Goal: Task Accomplishment & Management: Manage account settings

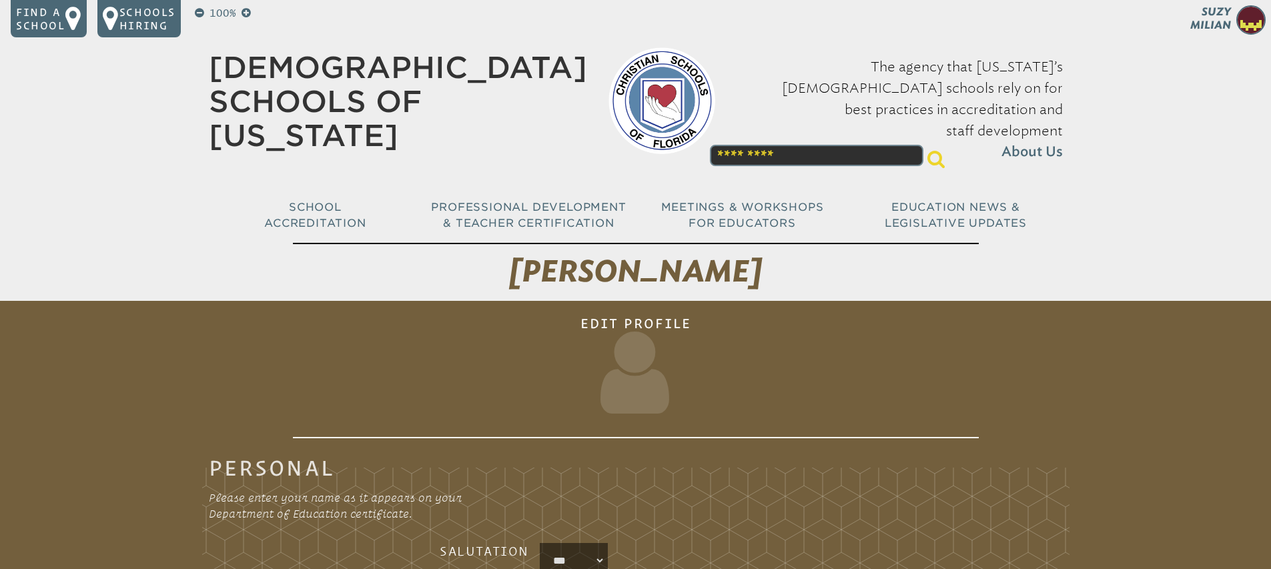
click at [1249, 22] on img at bounding box center [1251, 19] width 29 height 29
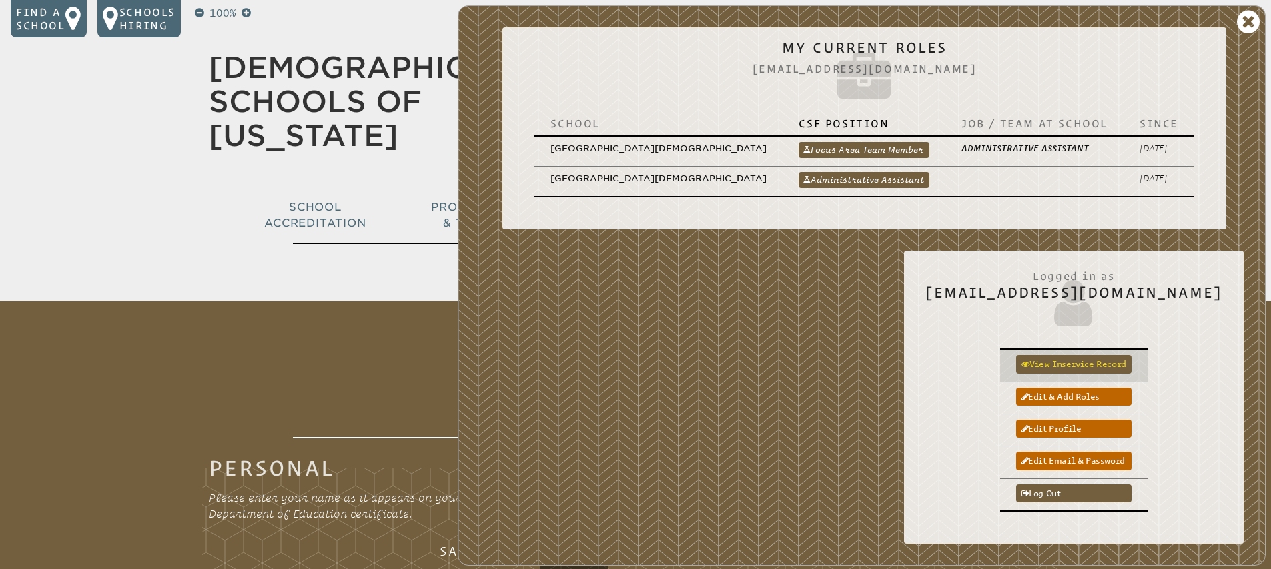
click at [1122, 360] on link "View inservice record" at bounding box center [1073, 364] width 115 height 18
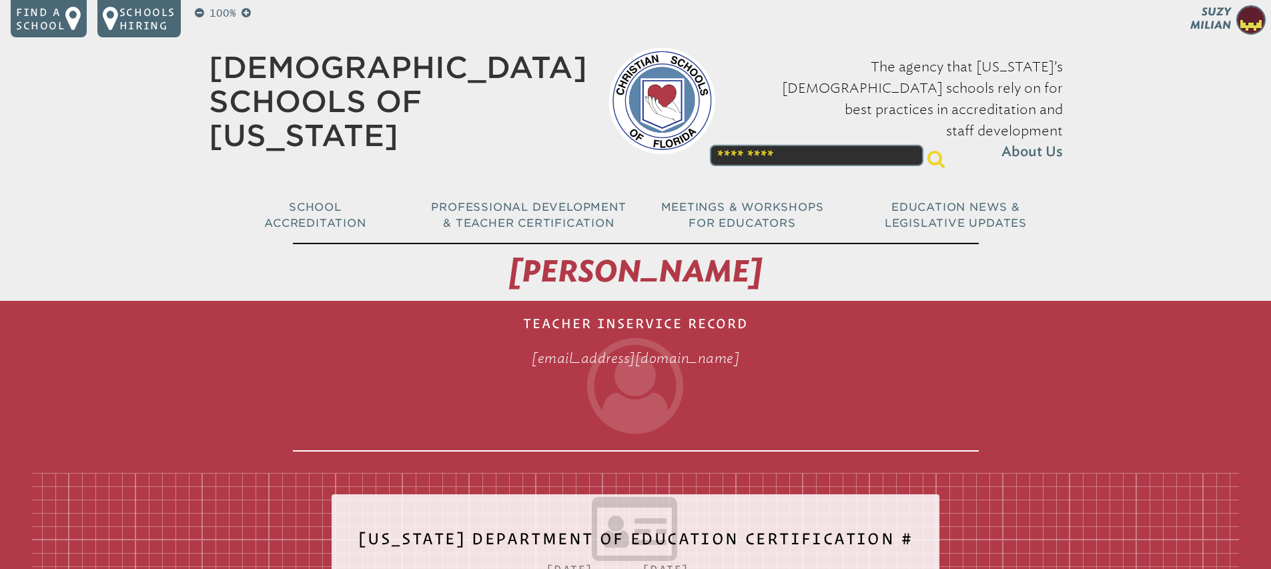
click at [1253, 21] on img at bounding box center [1251, 19] width 29 height 29
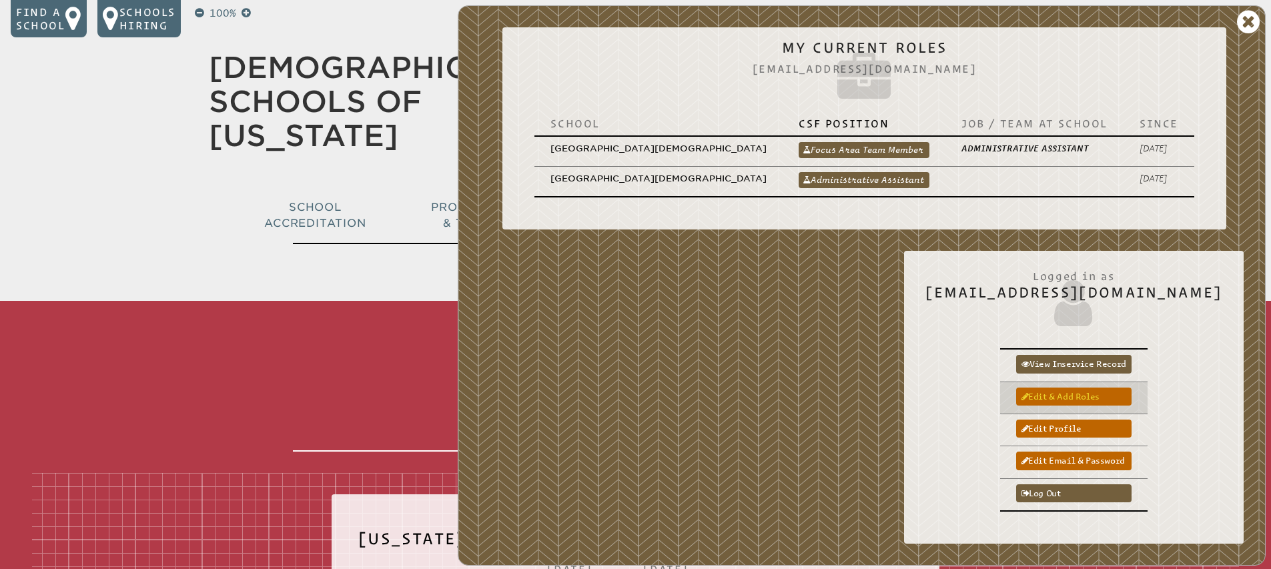
click at [1132, 398] on link "Edit & add roles" at bounding box center [1073, 397] width 115 height 18
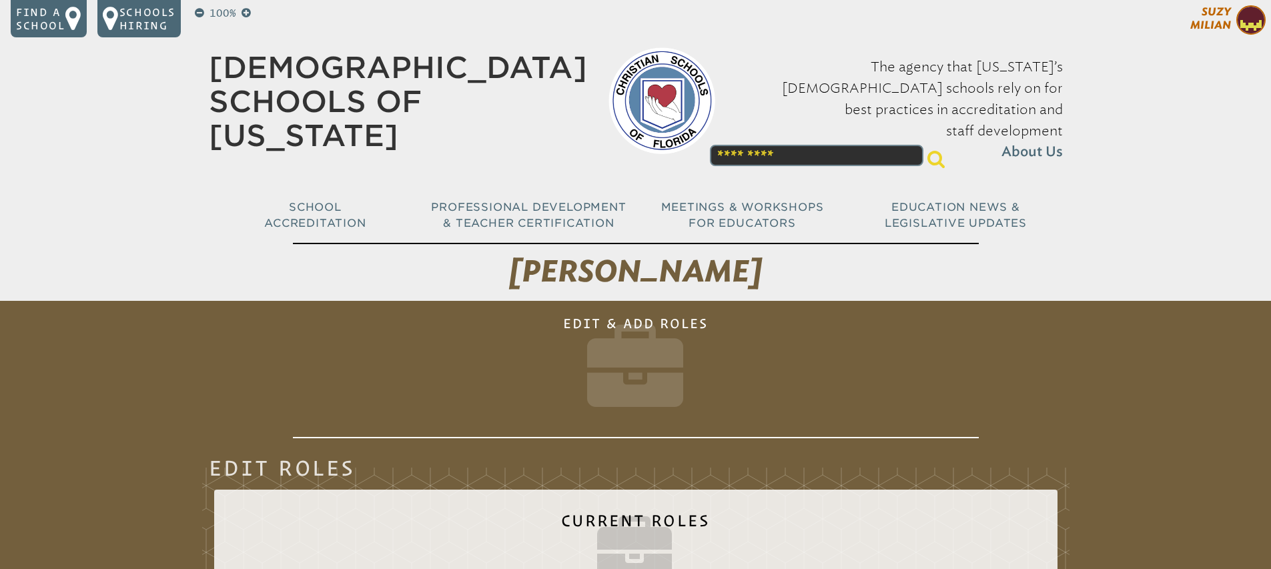
click at [1243, 25] on img at bounding box center [1251, 19] width 29 height 29
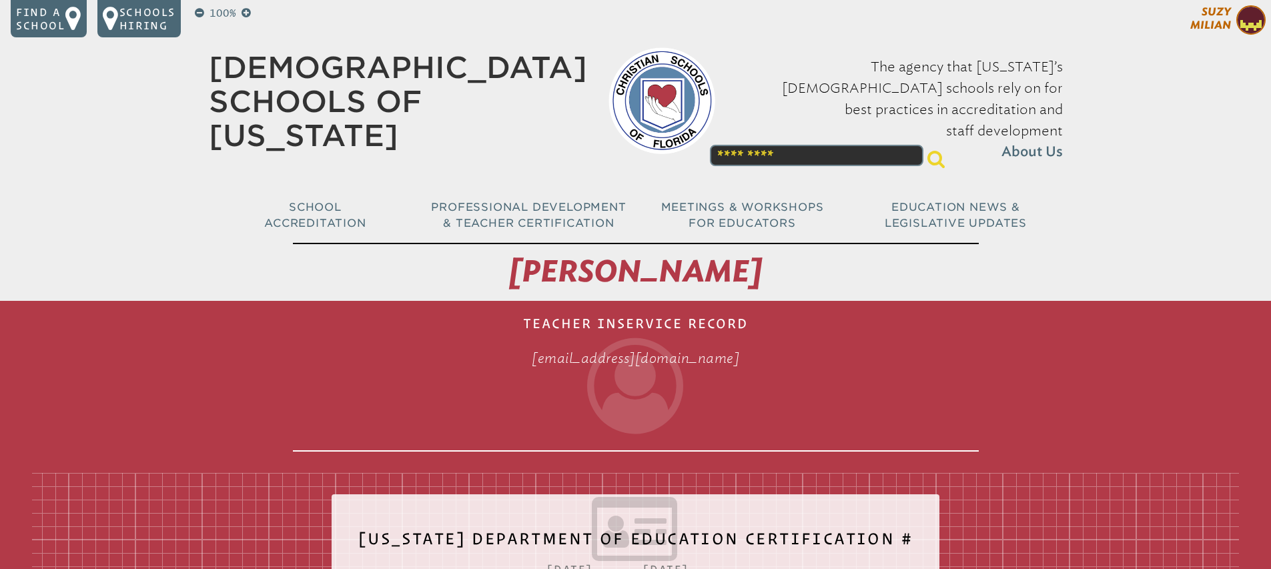
click at [1245, 24] on img at bounding box center [1251, 19] width 29 height 29
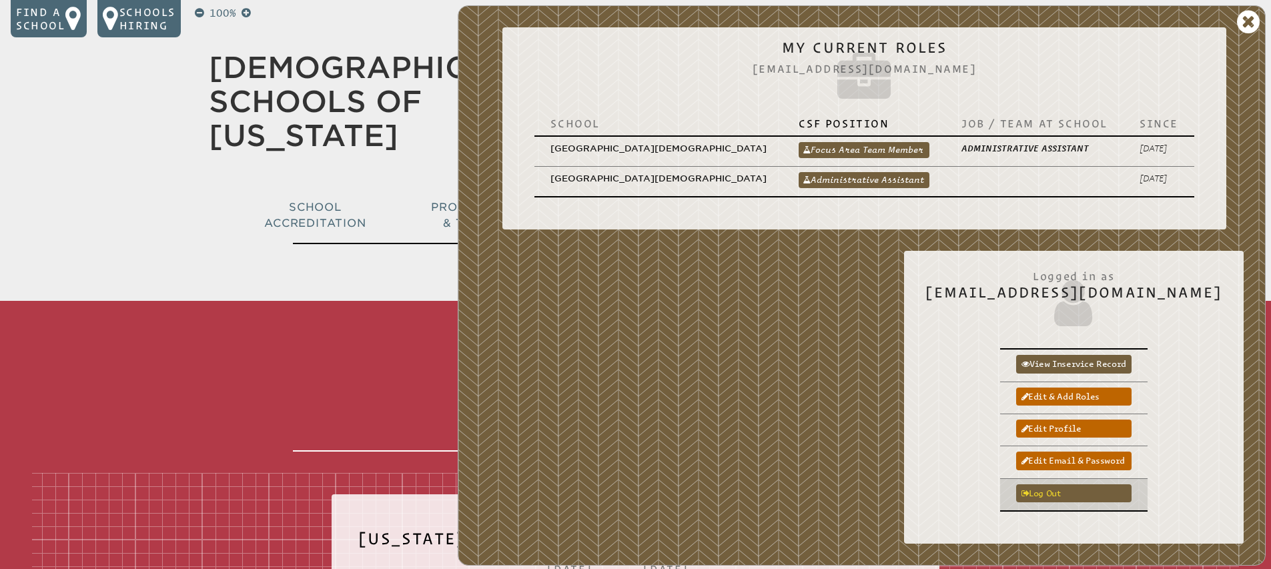
click at [1111, 495] on link "Log out" at bounding box center [1073, 494] width 115 height 18
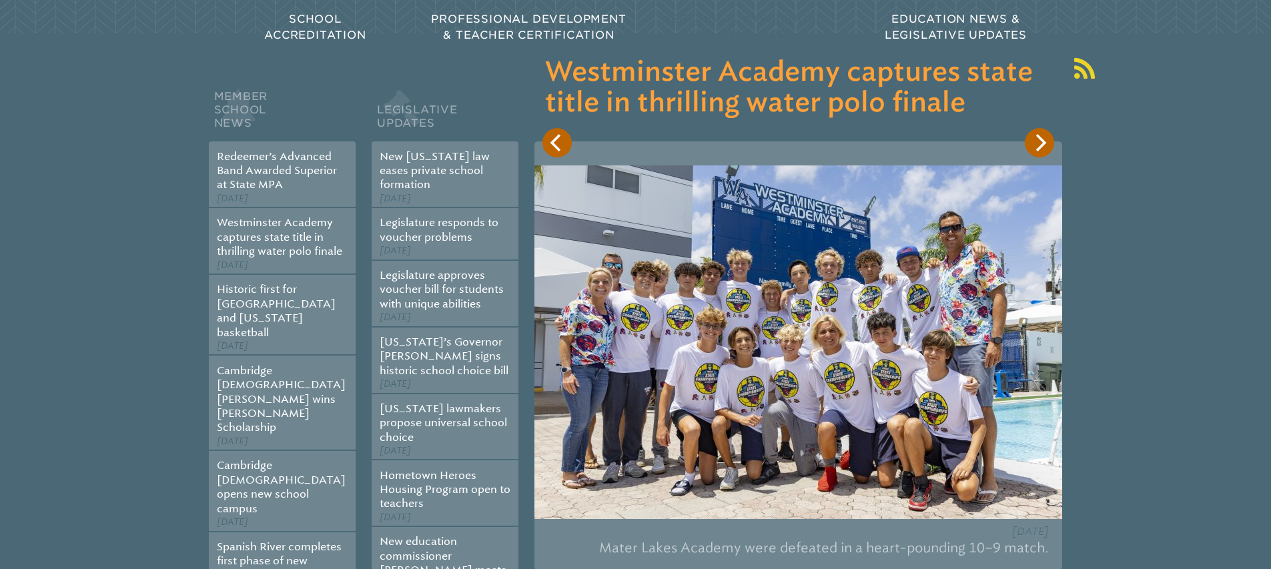
scroll to position [248, 0]
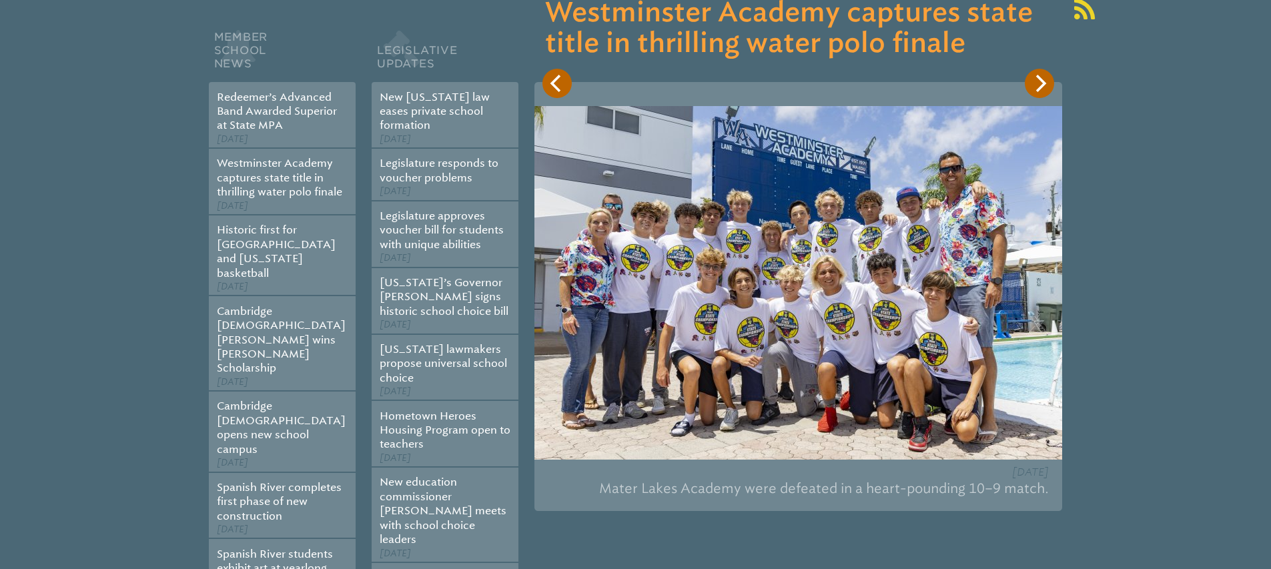
type input "**********"
click at [1031, 88] on icon "Next" at bounding box center [1039, 83] width 17 height 17
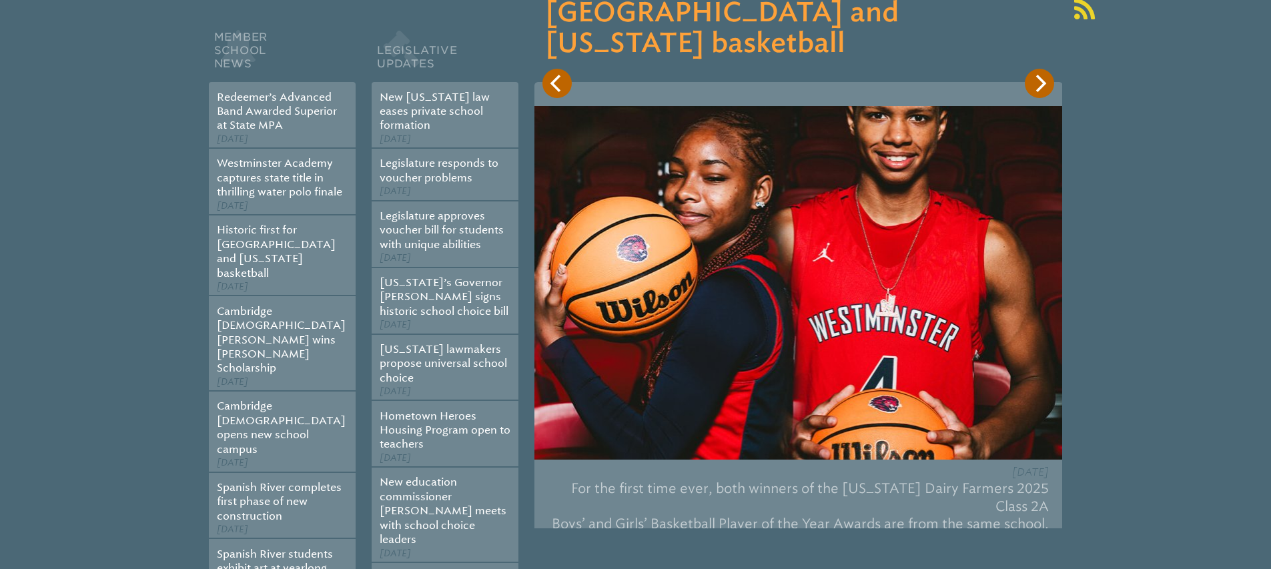
click at [1031, 88] on icon "Next" at bounding box center [1039, 83] width 17 height 17
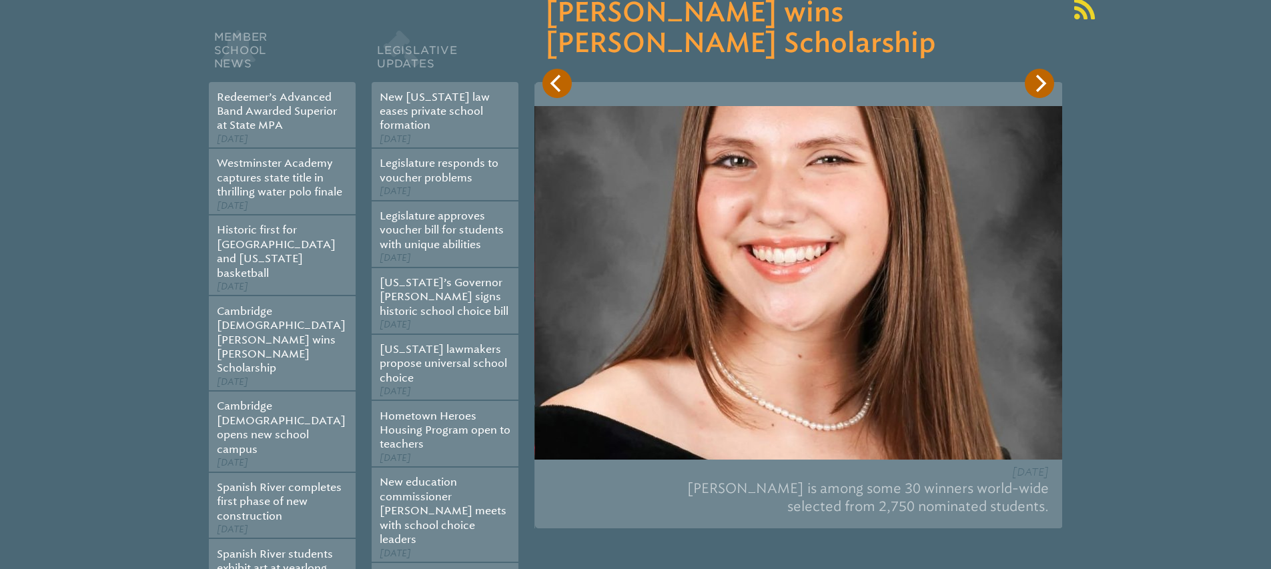
click at [1031, 88] on icon "Next" at bounding box center [1039, 83] width 17 height 17
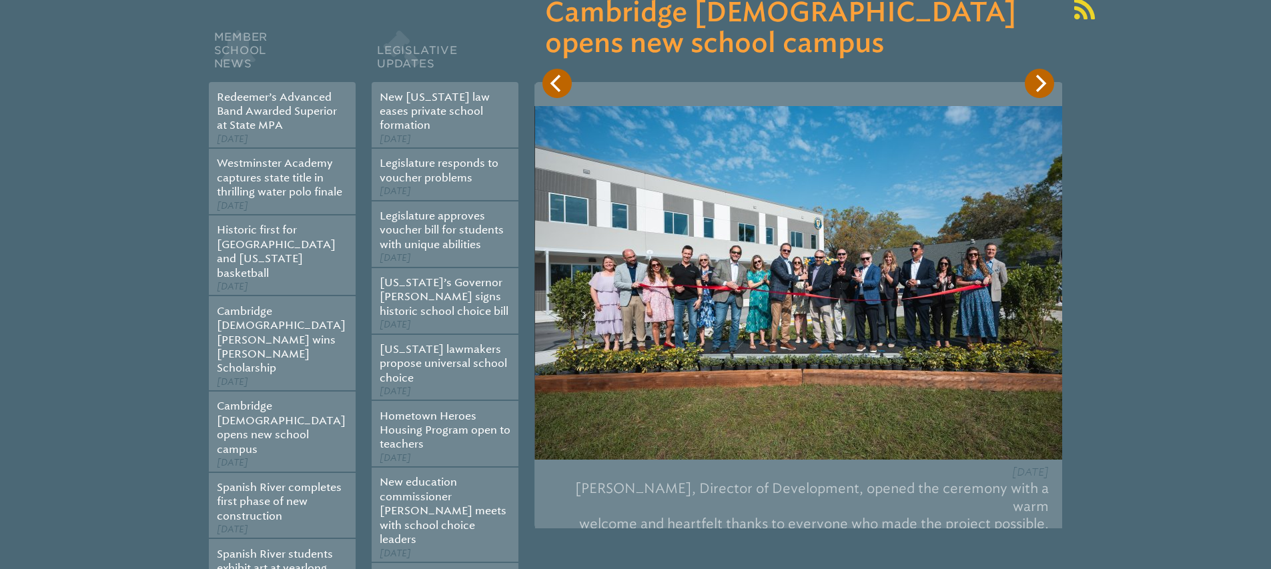
click at [1031, 88] on icon "Next" at bounding box center [1039, 83] width 17 height 17
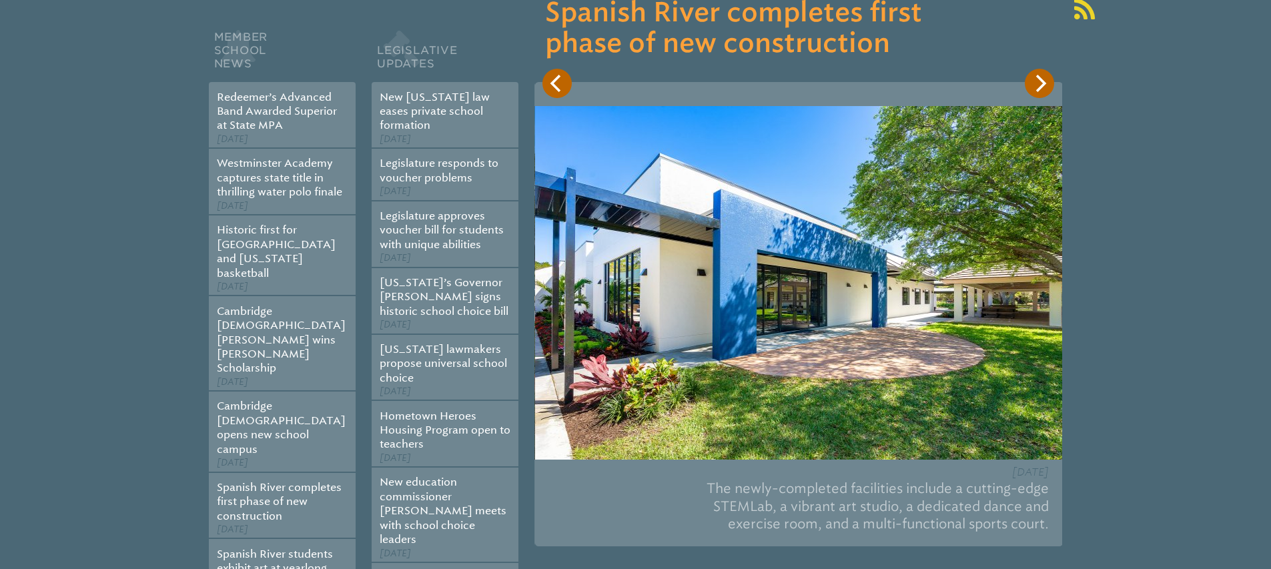
click at [1037, 90] on icon "Next" at bounding box center [1041, 83] width 11 height 17
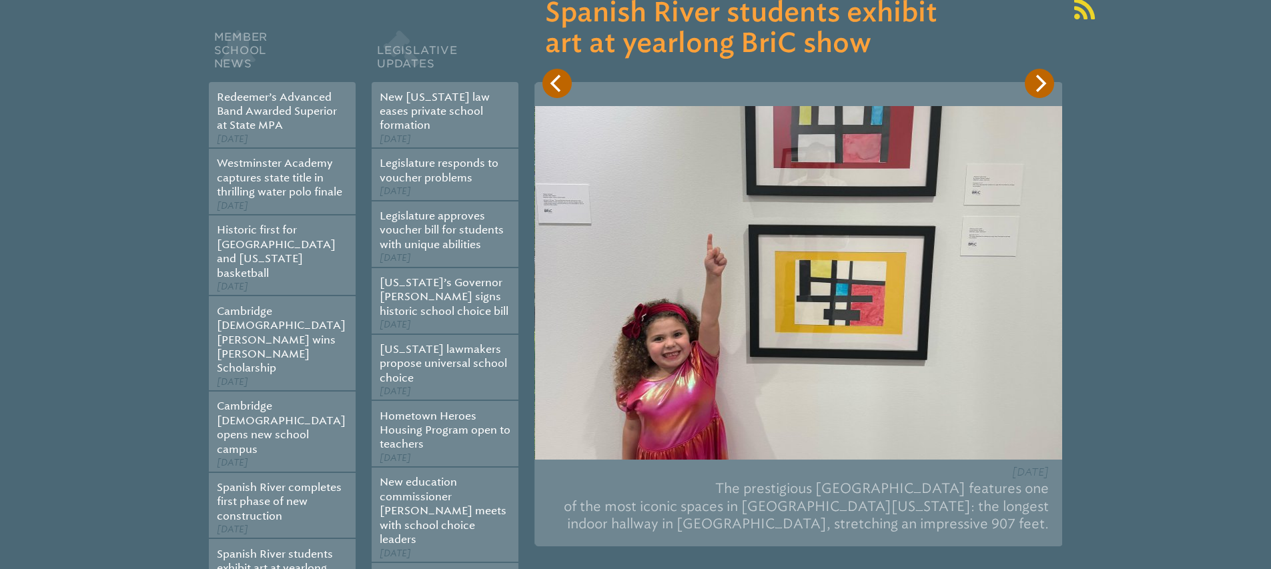
click at [1037, 90] on icon "Next" at bounding box center [1041, 83] width 11 height 17
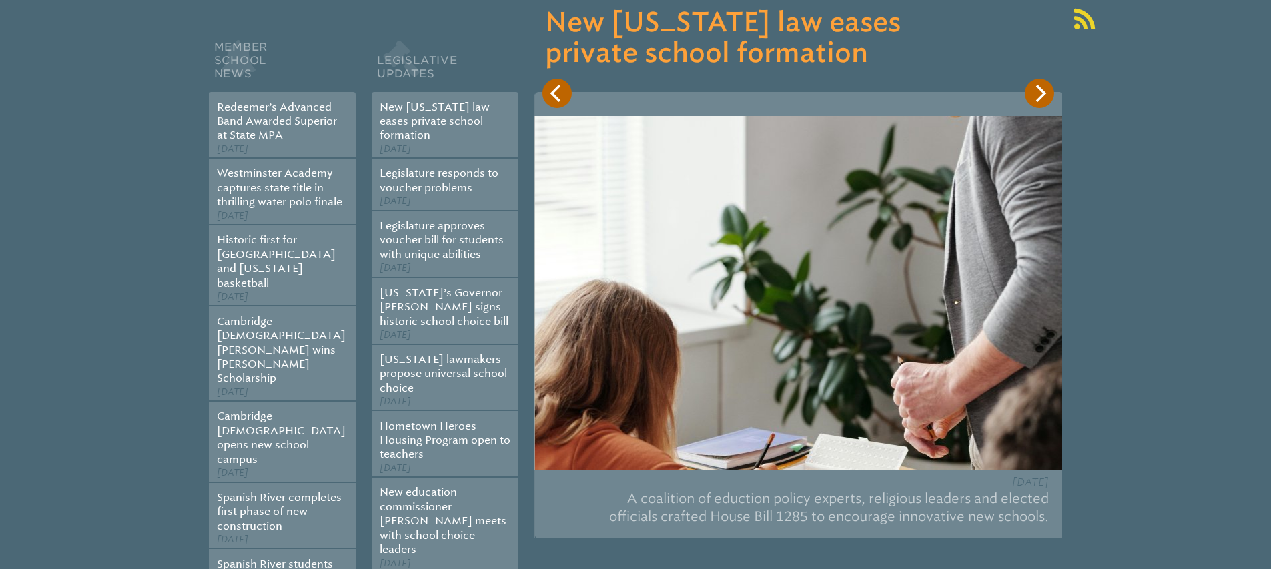
scroll to position [235, 0]
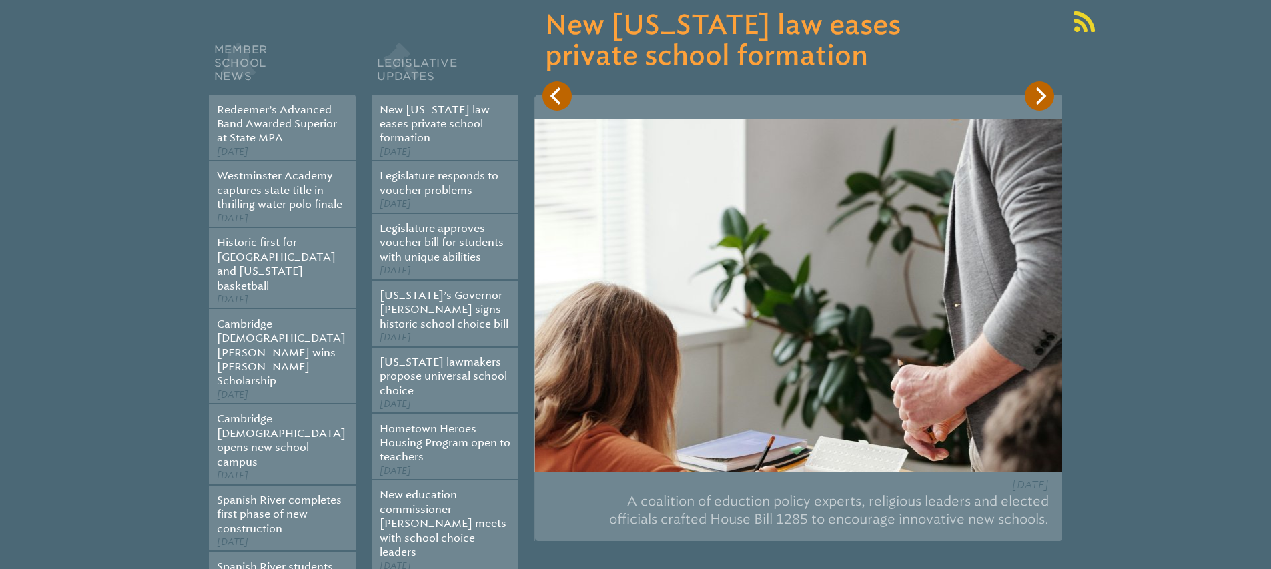
click at [1036, 94] on icon "Next" at bounding box center [1039, 95] width 17 height 17
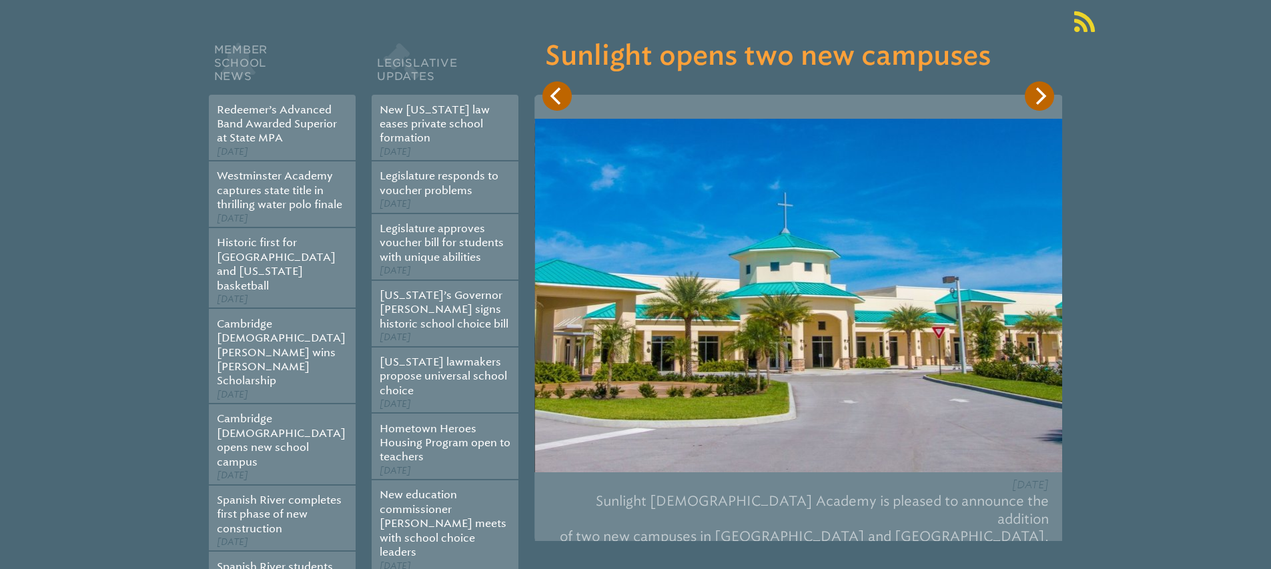
click at [1036, 94] on icon "Next" at bounding box center [1039, 95] width 17 height 17
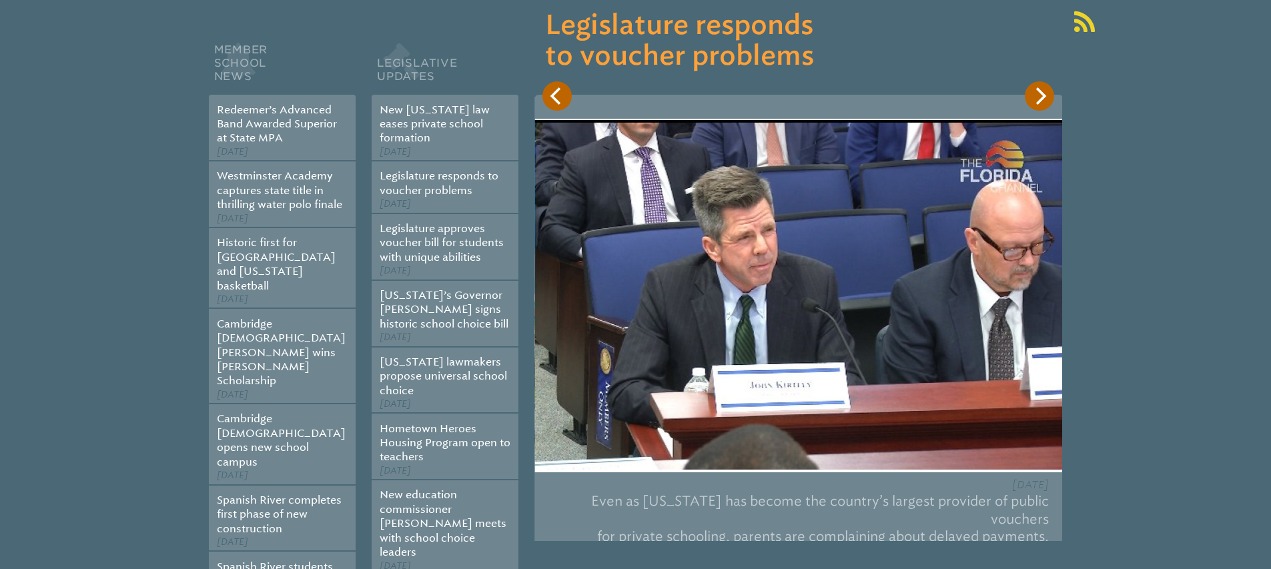
click at [1036, 94] on icon "Next" at bounding box center [1039, 95] width 17 height 17
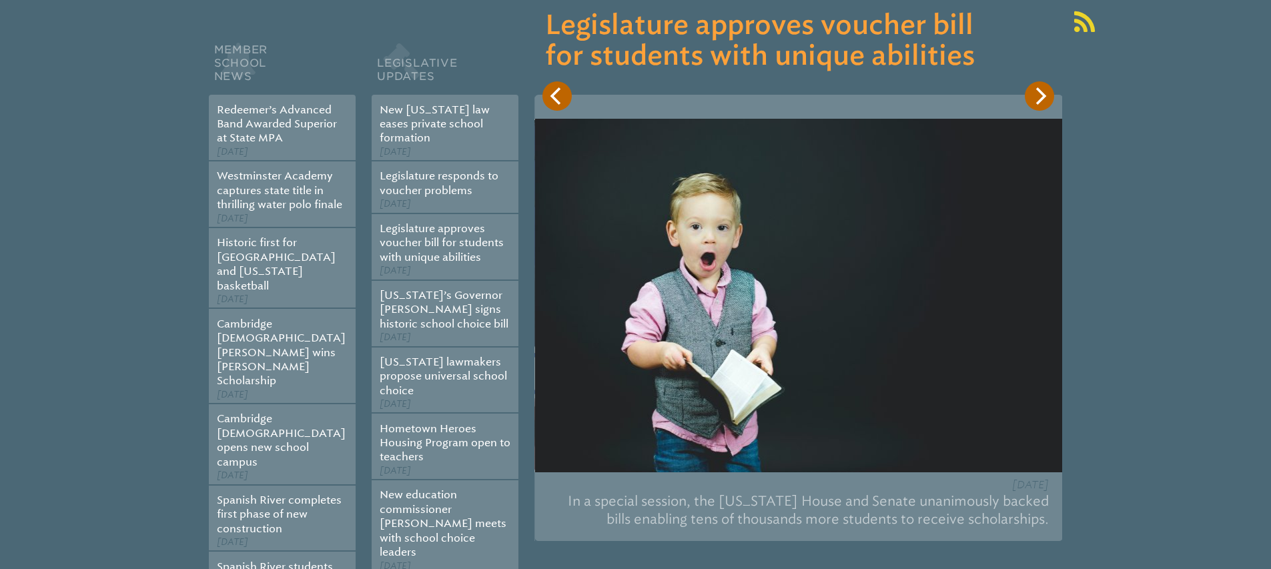
click at [1036, 94] on icon "Next" at bounding box center [1039, 95] width 17 height 17
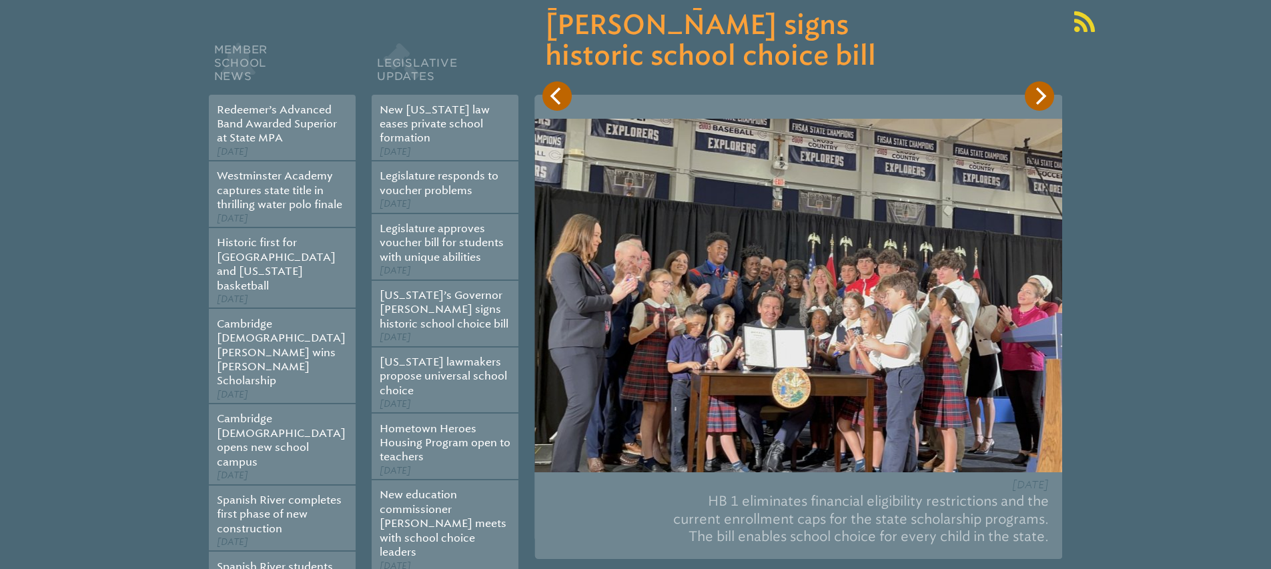
click at [1036, 94] on icon "Next" at bounding box center [1039, 95] width 17 height 17
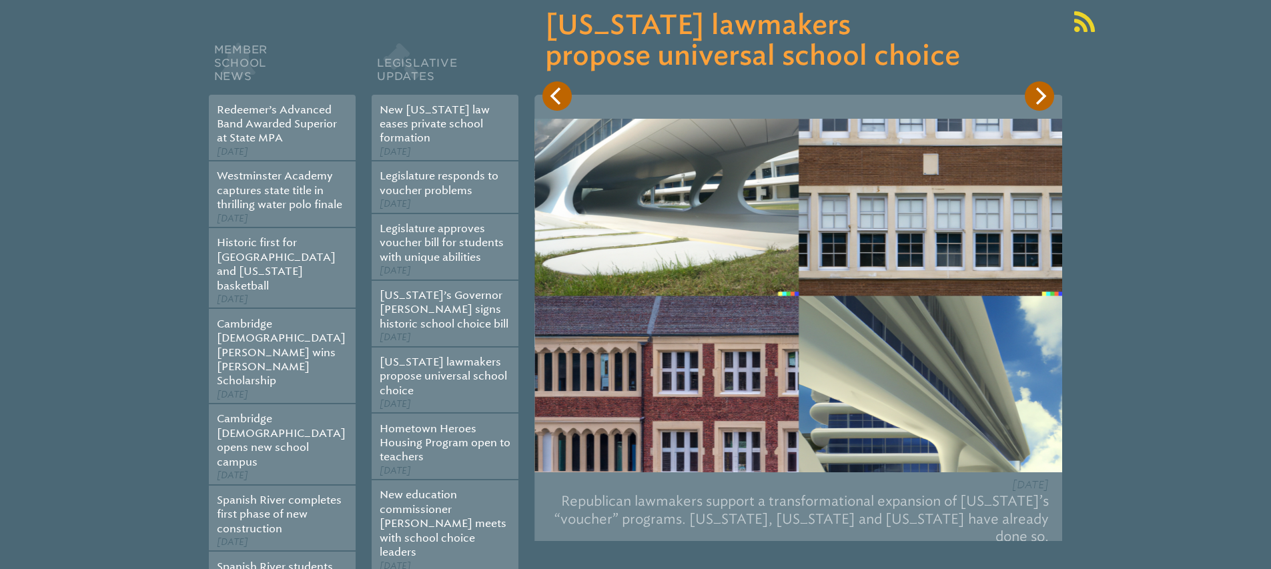
click at [1036, 94] on icon "Next" at bounding box center [1039, 95] width 17 height 17
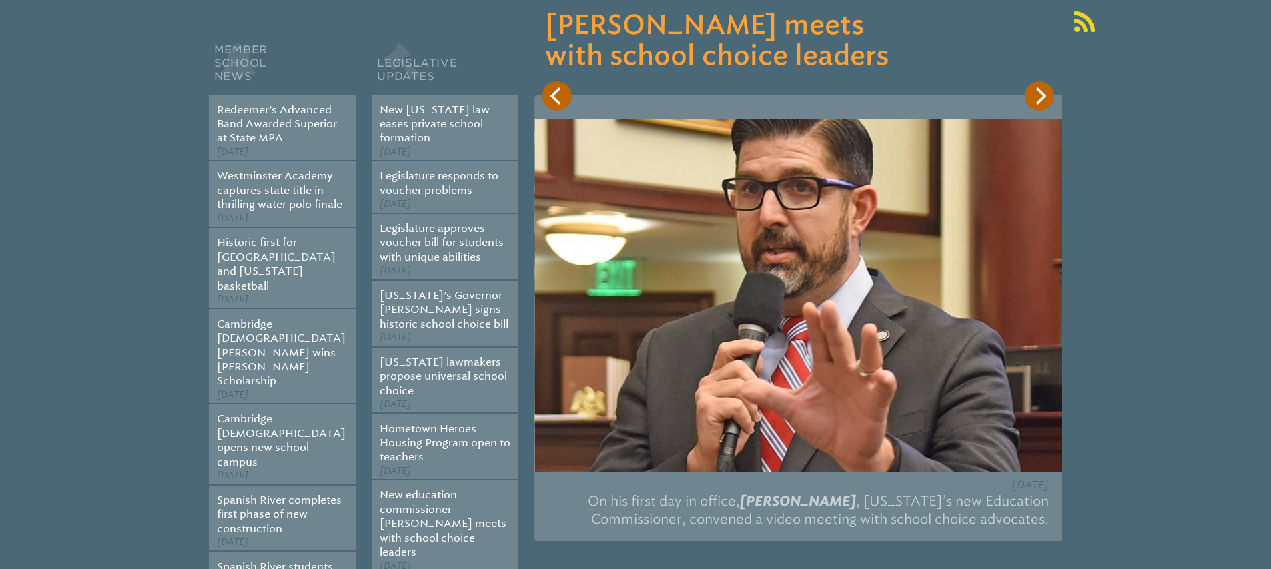
click at [1036, 94] on icon "Next" at bounding box center [1039, 95] width 17 height 17
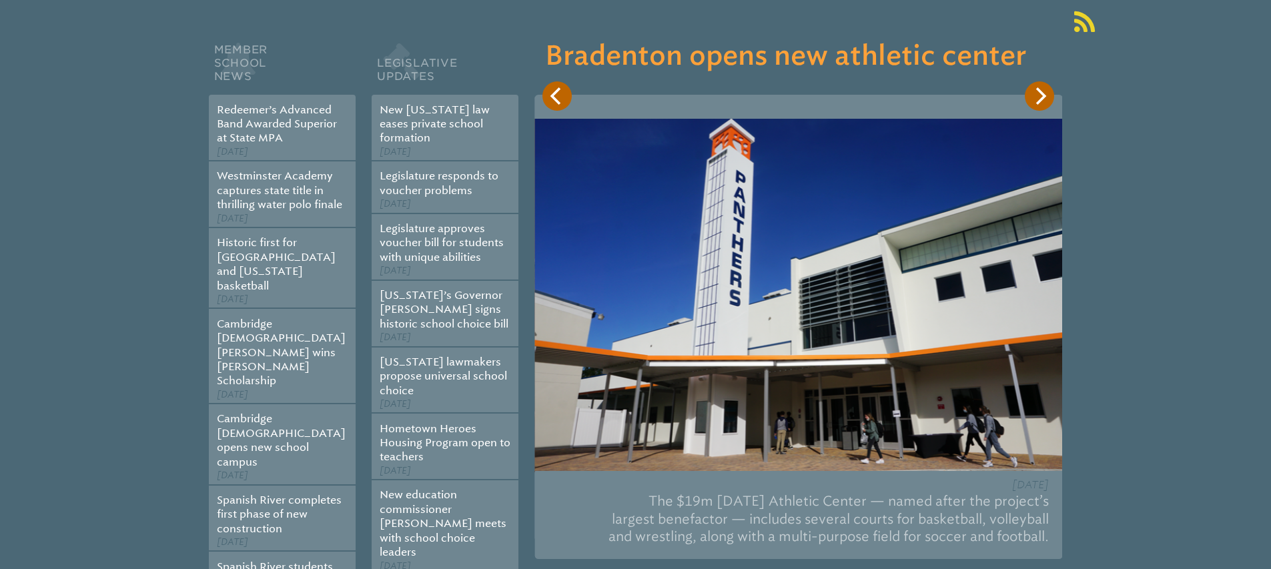
click at [1036, 94] on icon "Next" at bounding box center [1039, 95] width 17 height 17
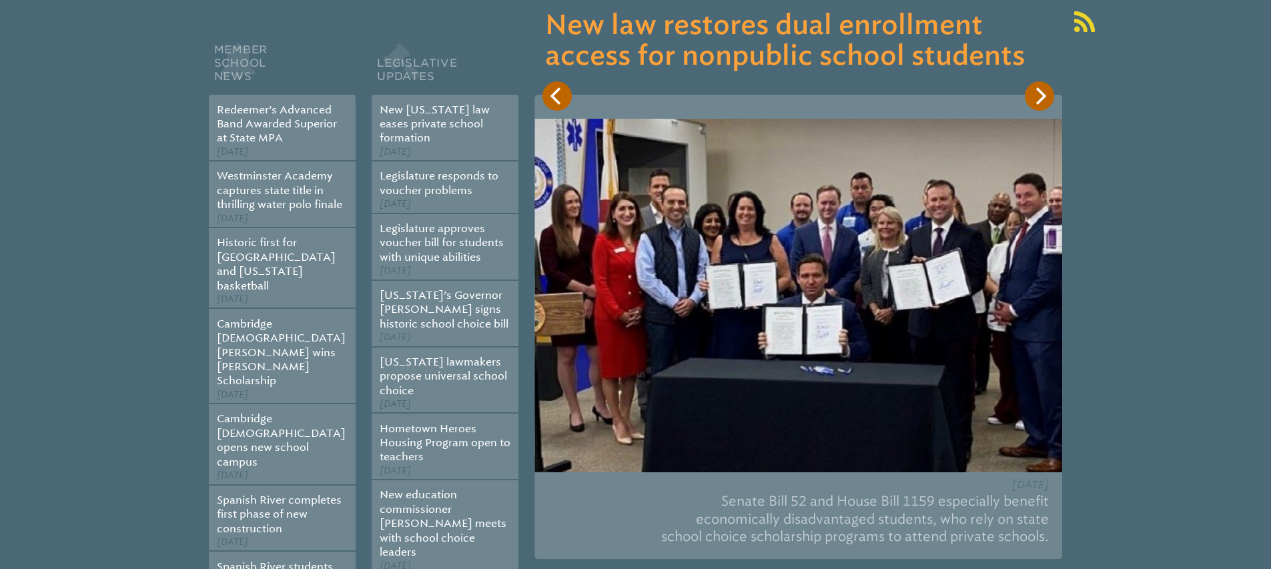
click at [1036, 94] on icon "Next" at bounding box center [1039, 95] width 17 height 17
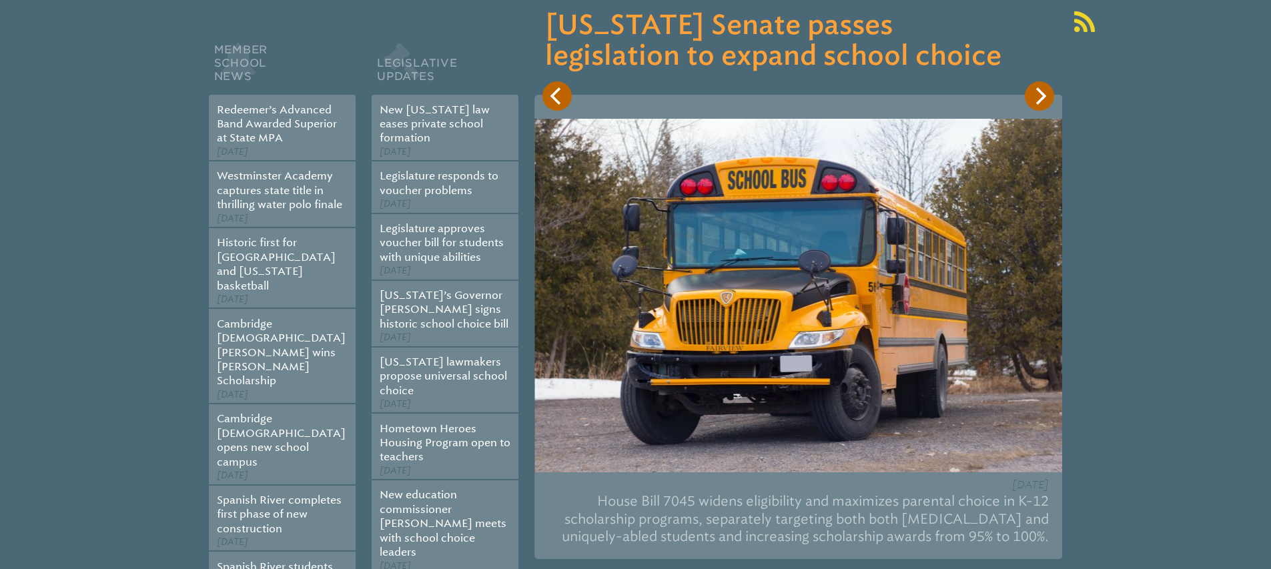
click at [1036, 94] on icon "Next" at bounding box center [1039, 95] width 17 height 17
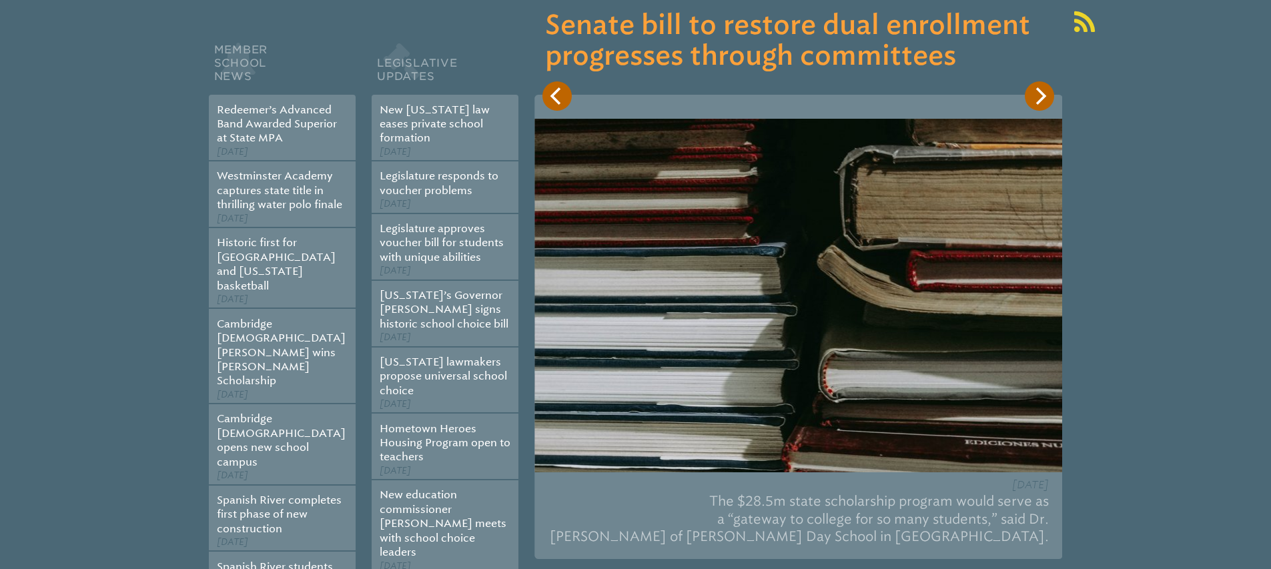
click at [1036, 94] on icon "Next" at bounding box center [1039, 95] width 17 height 17
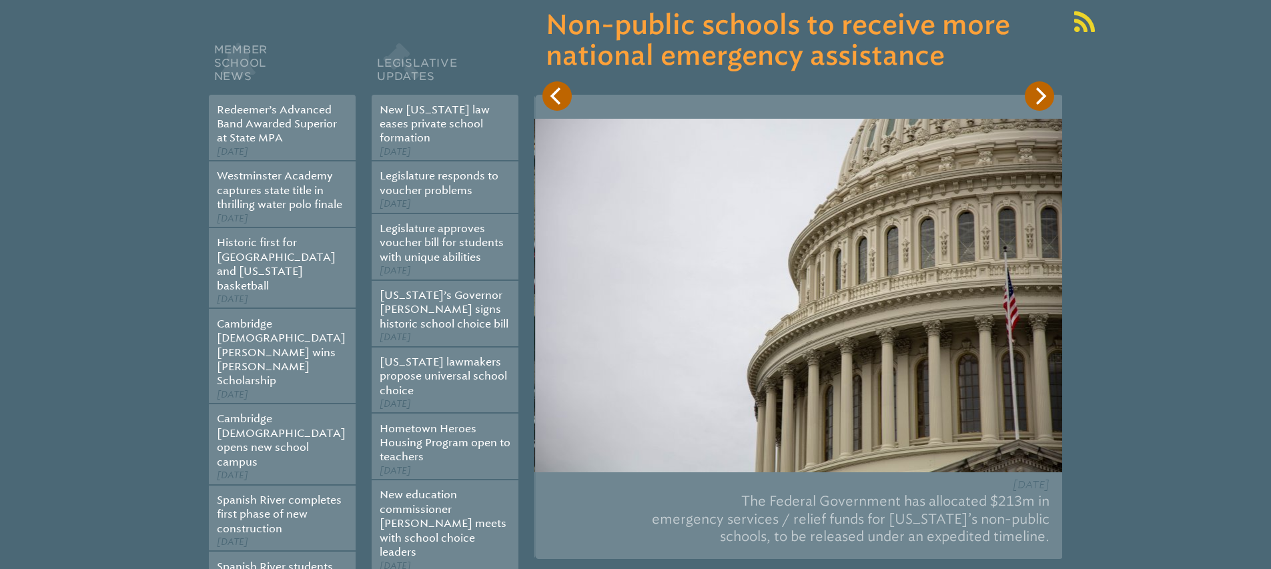
click at [1036, 94] on icon "Next" at bounding box center [1039, 95] width 17 height 17
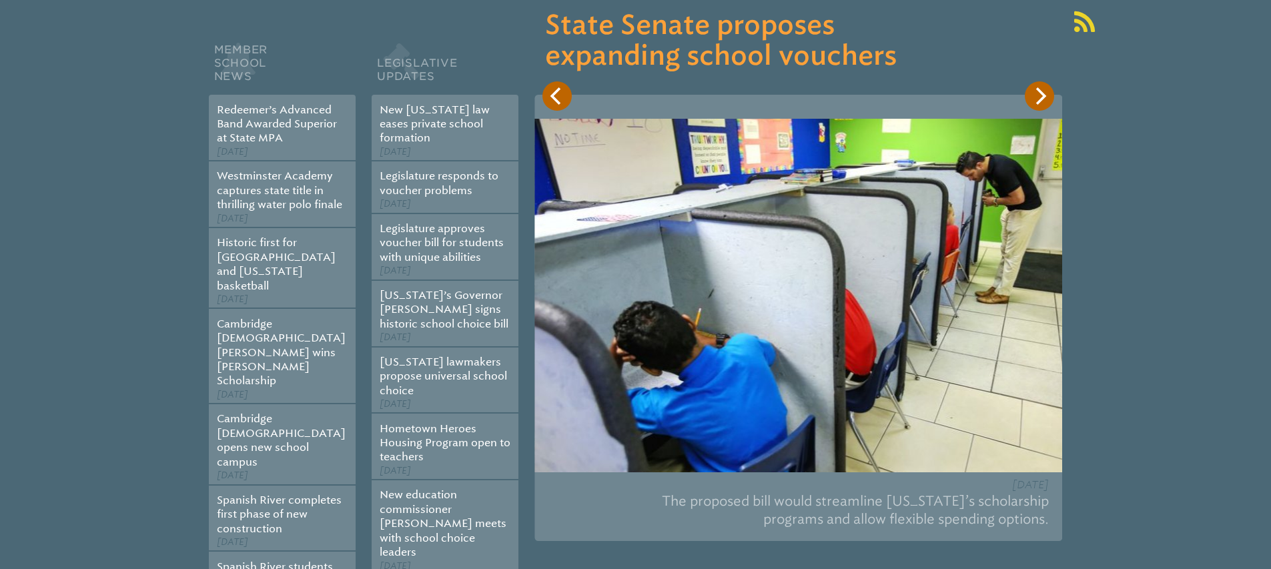
click at [1036, 95] on icon "Next" at bounding box center [1039, 95] width 17 height 17
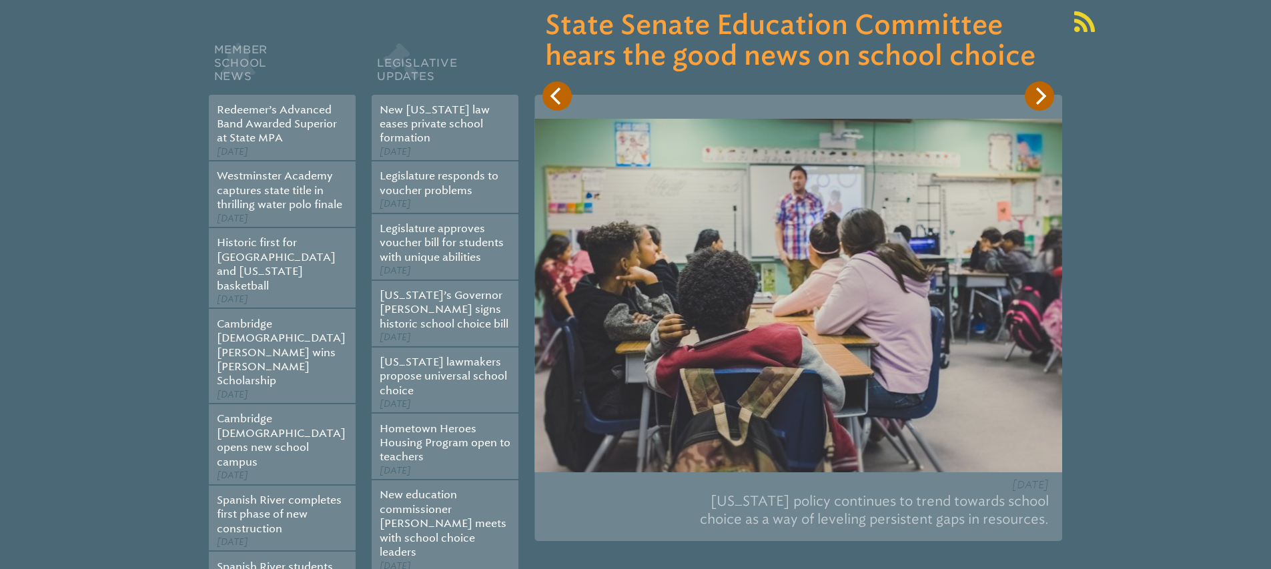
click at [1036, 95] on icon "Next" at bounding box center [1039, 95] width 17 height 17
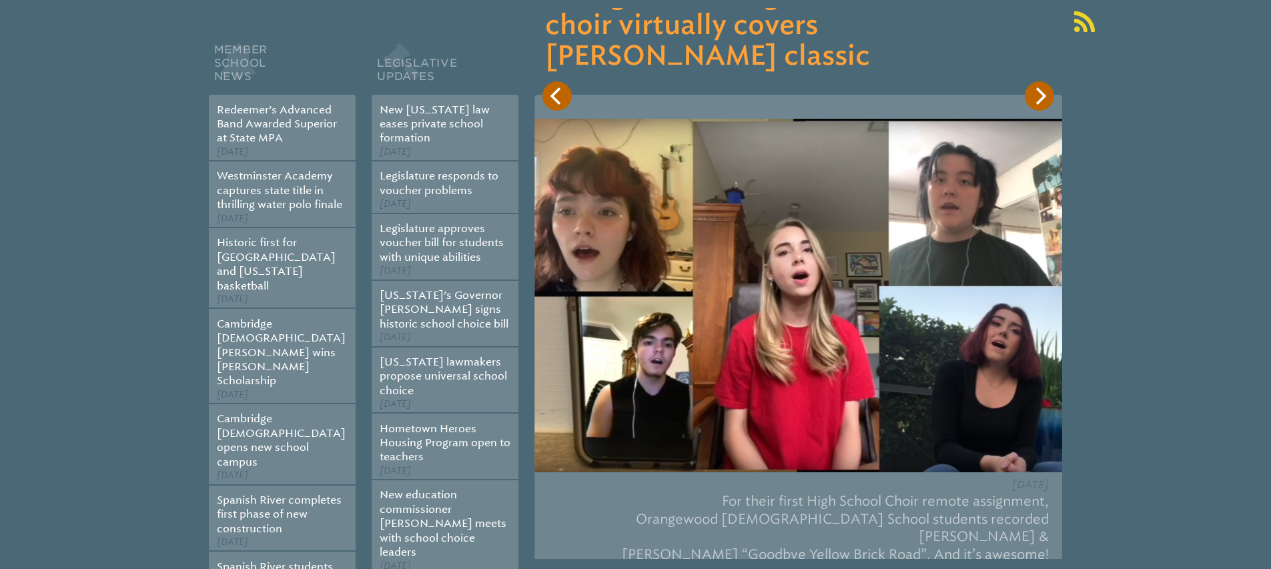
click at [1036, 95] on icon "Next" at bounding box center [1039, 95] width 17 height 17
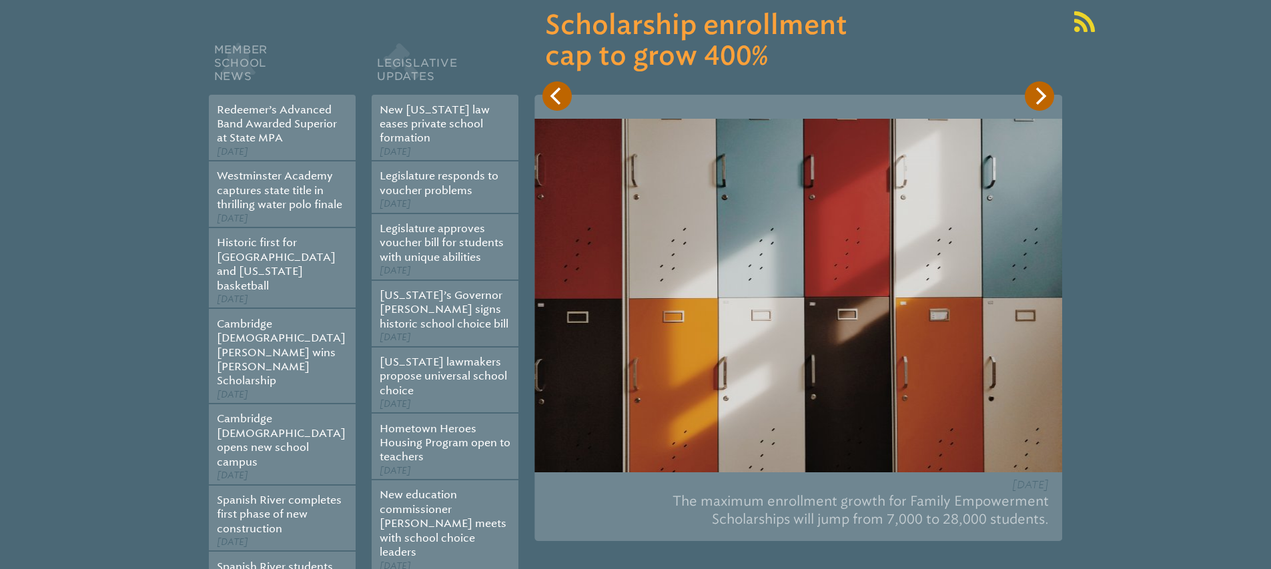
click at [1036, 95] on icon "Next" at bounding box center [1039, 95] width 17 height 17
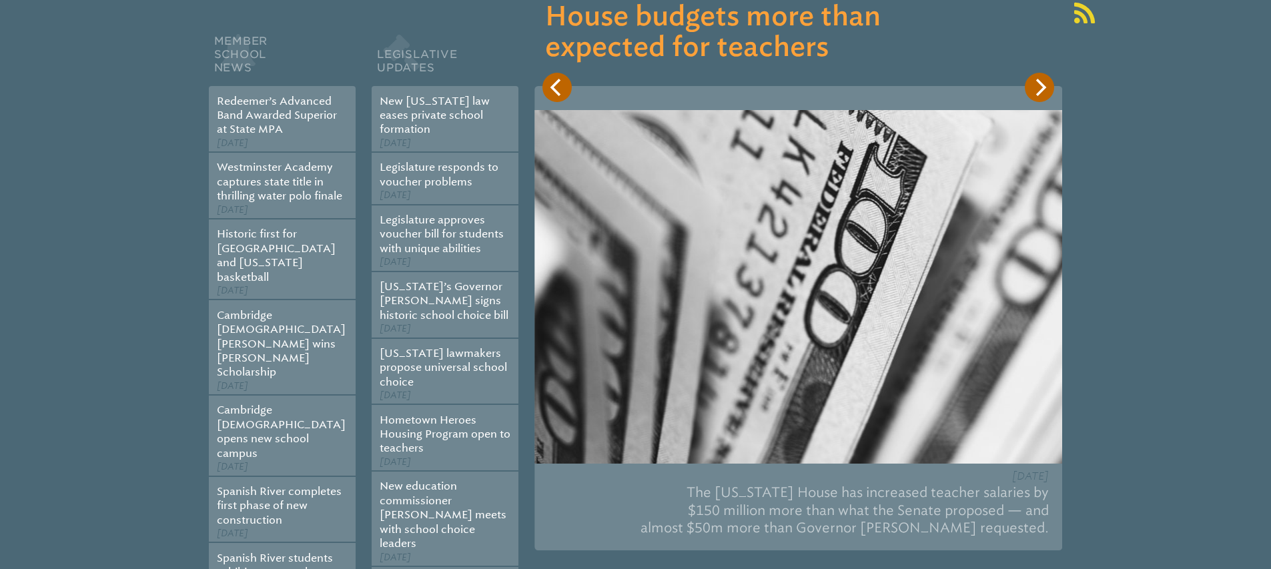
scroll to position [243, 0]
click at [1032, 88] on icon "Next" at bounding box center [1039, 87] width 17 height 17
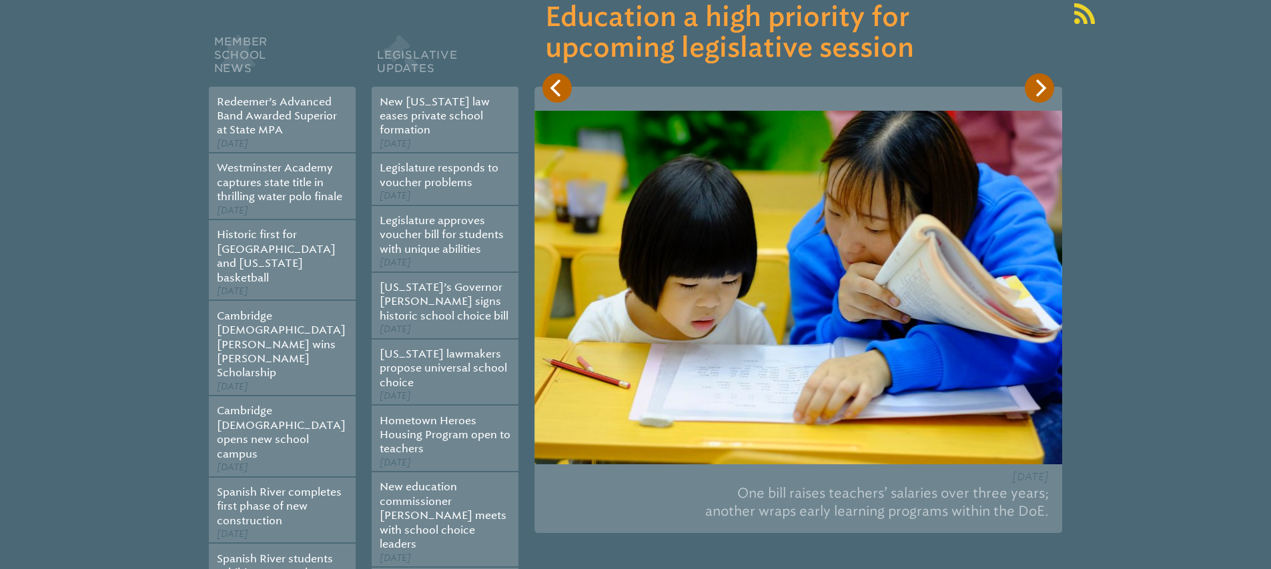
click at [1036, 93] on icon "Next" at bounding box center [1039, 87] width 17 height 17
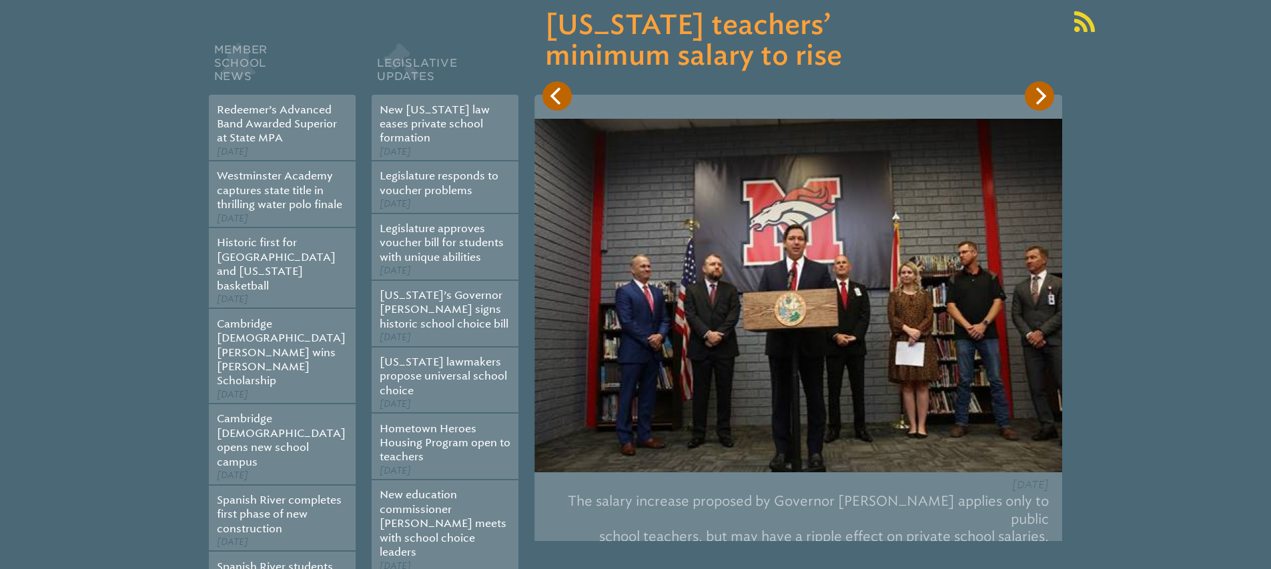
scroll to position [228, 0]
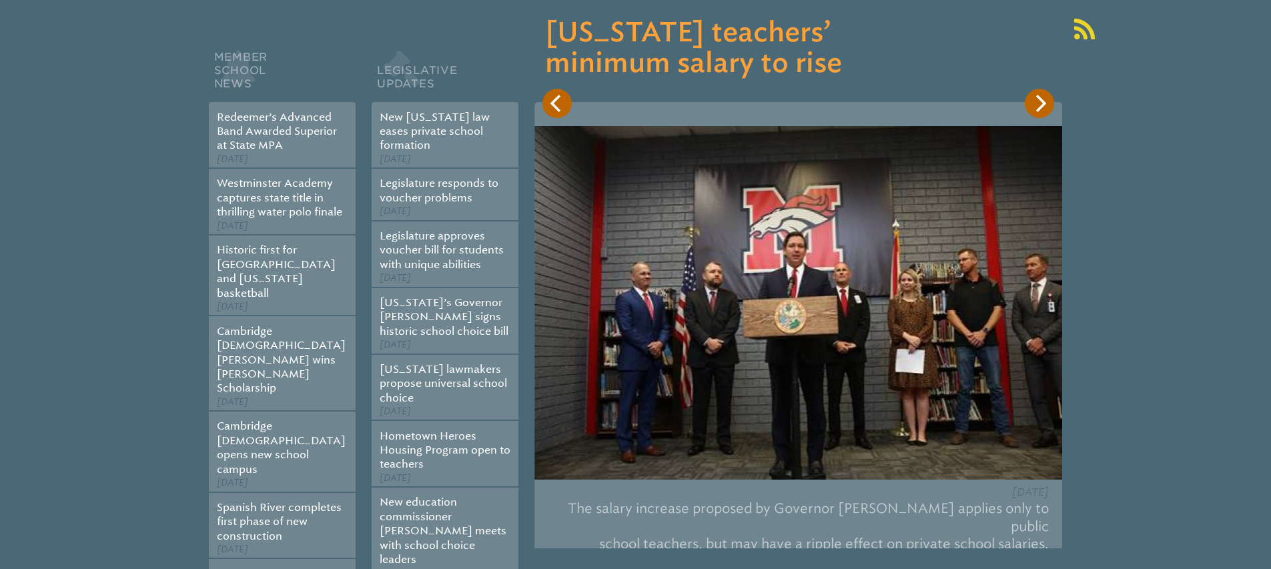
click at [1040, 107] on icon "Next" at bounding box center [1041, 103] width 11 height 17
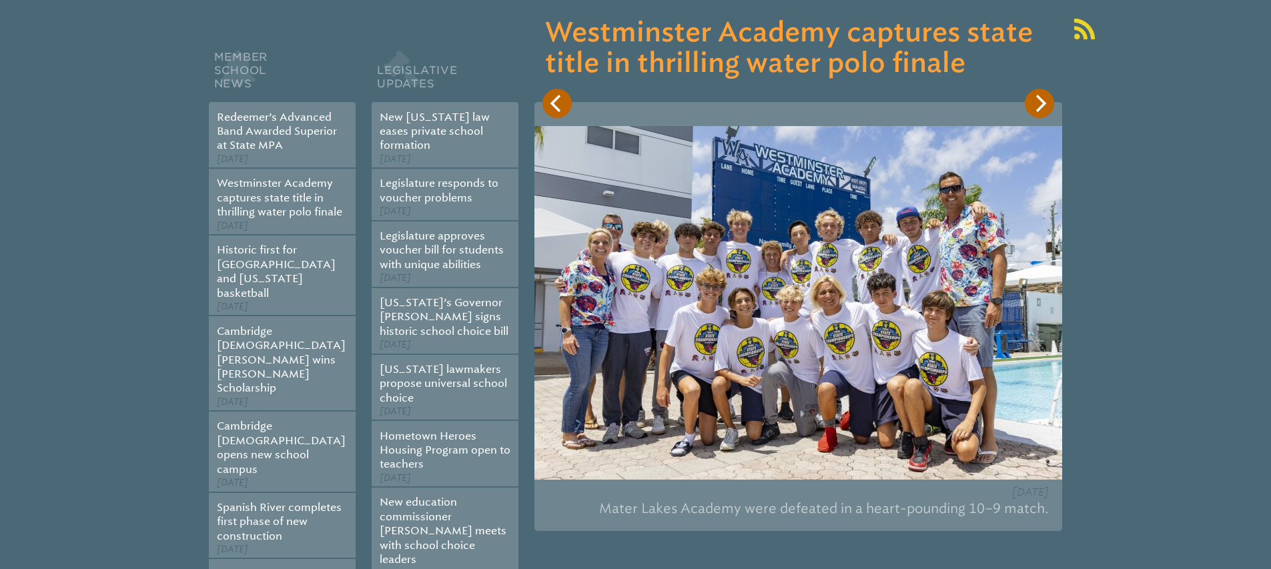
click at [1040, 107] on icon "Next" at bounding box center [1041, 103] width 11 height 17
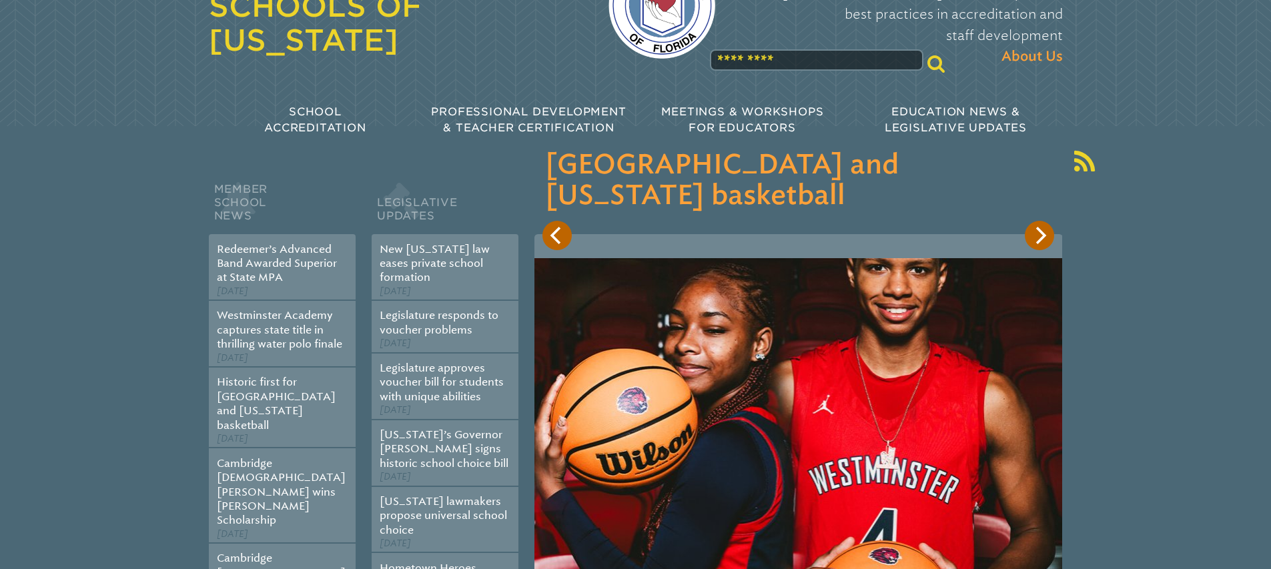
scroll to position [0, 0]
